Goal: Navigation & Orientation: Find specific page/section

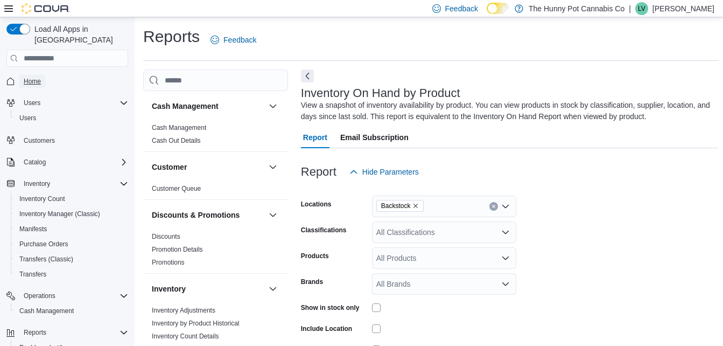
click at [43, 75] on link "Home" at bounding box center [32, 81] width 26 height 13
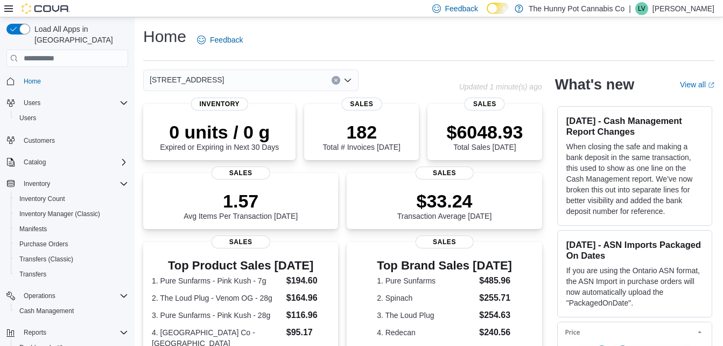
click at [211, 78] on span "[STREET_ADDRESS]" at bounding box center [187, 79] width 74 height 13
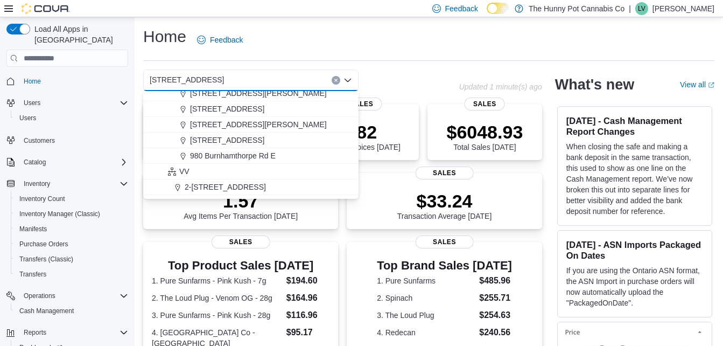
scroll to position [584, 0]
click at [253, 159] on span "980 Burnhamthorpe Rd E" at bounding box center [233, 155] width 86 height 11
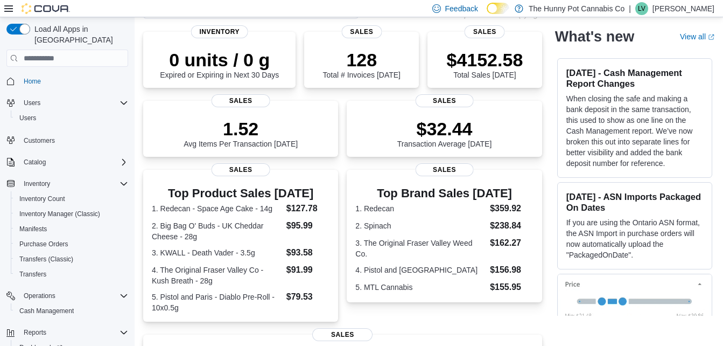
scroll to position [0, 0]
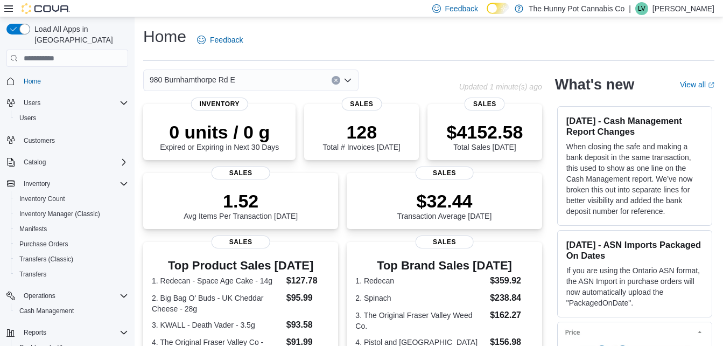
click at [234, 82] on div "980 Burnhamthorpe Rd E" at bounding box center [250, 80] width 215 height 22
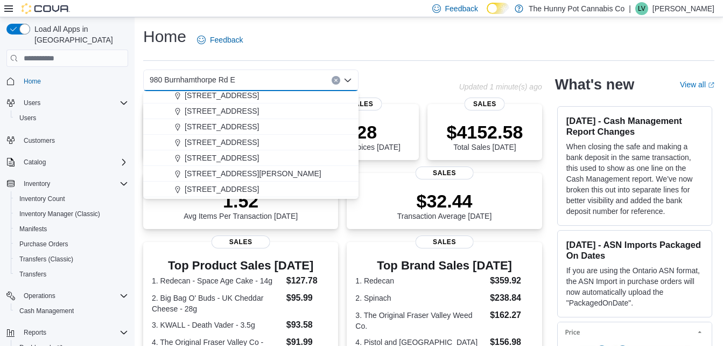
scroll to position [394, 0]
click at [220, 125] on span "[STREET_ADDRESS]" at bounding box center [222, 126] width 74 height 11
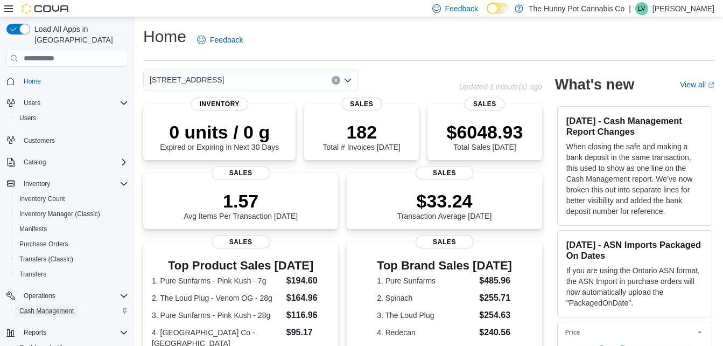
click at [48, 306] on span "Cash Management" at bounding box center [46, 310] width 54 height 9
